Goal: Task Accomplishment & Management: Manage account settings

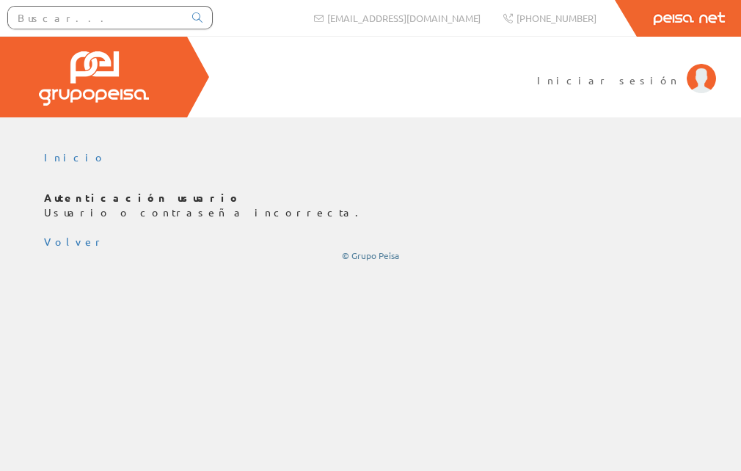
click at [364, 186] on div "Inicio Autenticación usuario Usuario o contraseña incorrecta. Volver © Grupo Pe…" at bounding box center [370, 205] width 741 height 111
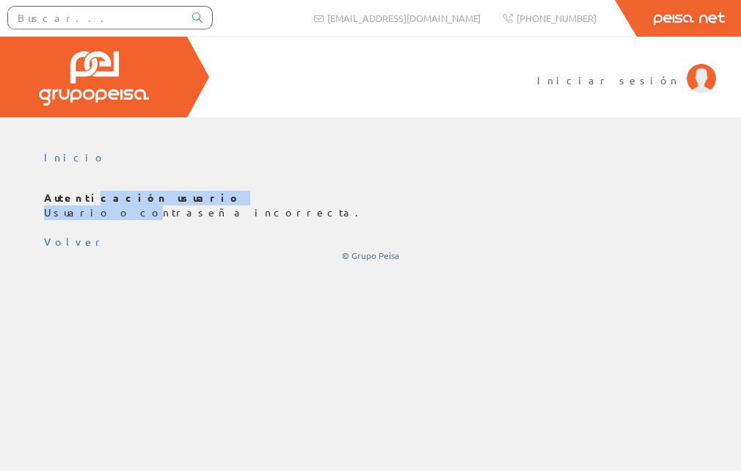
drag, startPoint x: 84, startPoint y: 201, endPoint x: 103, endPoint y: 213, distance: 22.8
click at [103, 213] on p "Autenticación usuario Usuario o contraseña incorrecta." at bounding box center [370, 205] width 653 height 29
click at [665, 78] on span "Iniciar sesión" at bounding box center [608, 80] width 142 height 15
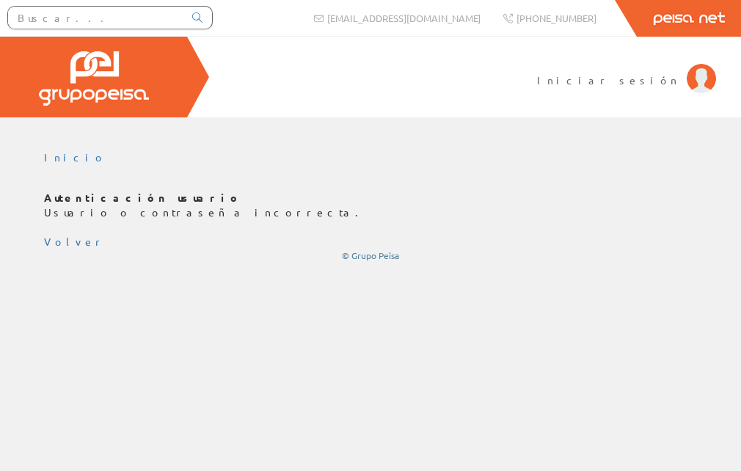
click at [73, 205] on p "Autenticación usuario Usuario o contraseña incorrecta." at bounding box center [370, 205] width 653 height 29
click at [690, 76] on img at bounding box center [700, 78] width 29 height 29
click at [118, 208] on p "Autenticación usuario Usuario o contraseña incorrecta." at bounding box center [370, 205] width 653 height 29
click at [639, 81] on span "Iniciar sesión" at bounding box center [608, 80] width 142 height 15
